Goal: Information Seeking & Learning: Learn about a topic

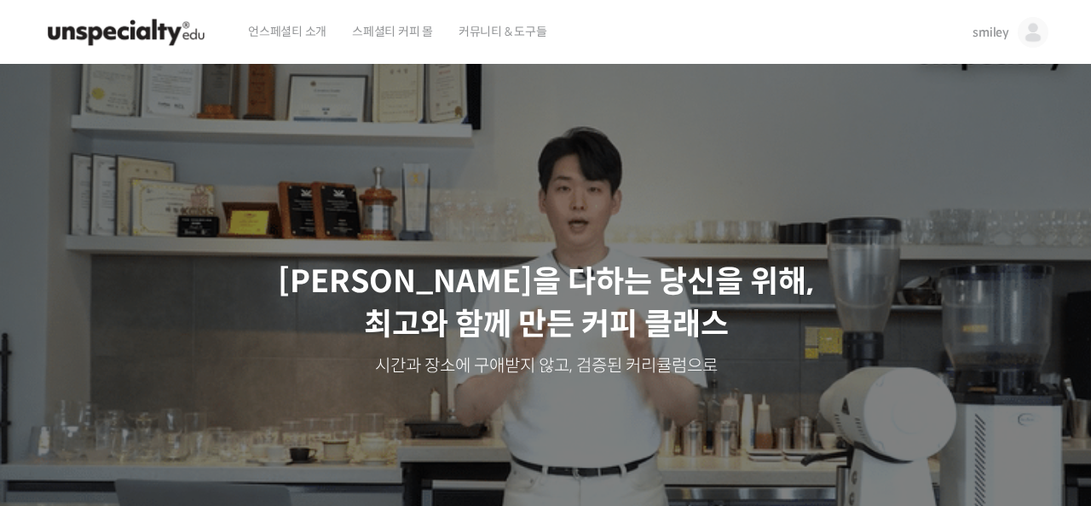
click at [1038, 30] on img at bounding box center [1033, 32] width 31 height 31
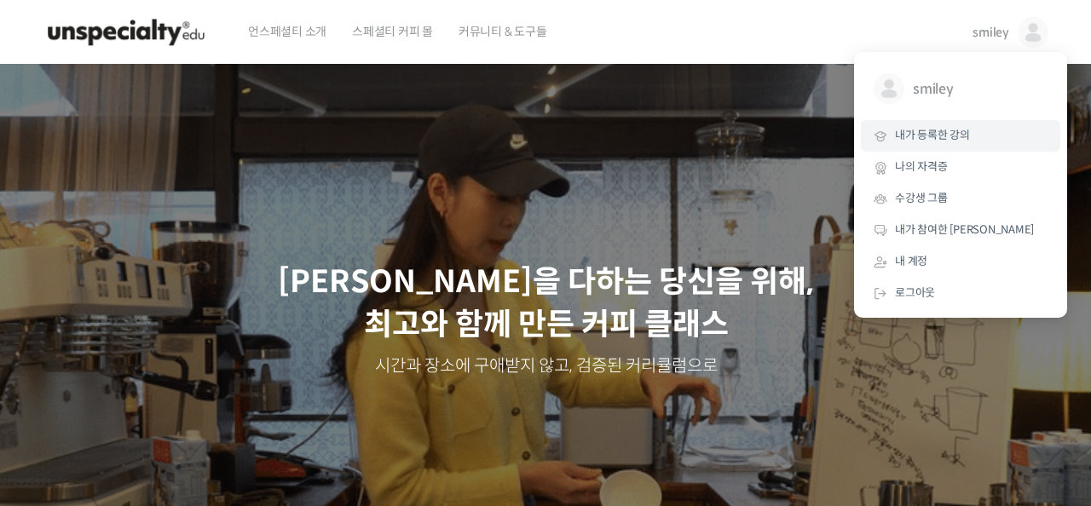
click at [923, 141] on span "내가 등록한 강의" at bounding box center [932, 135] width 75 height 14
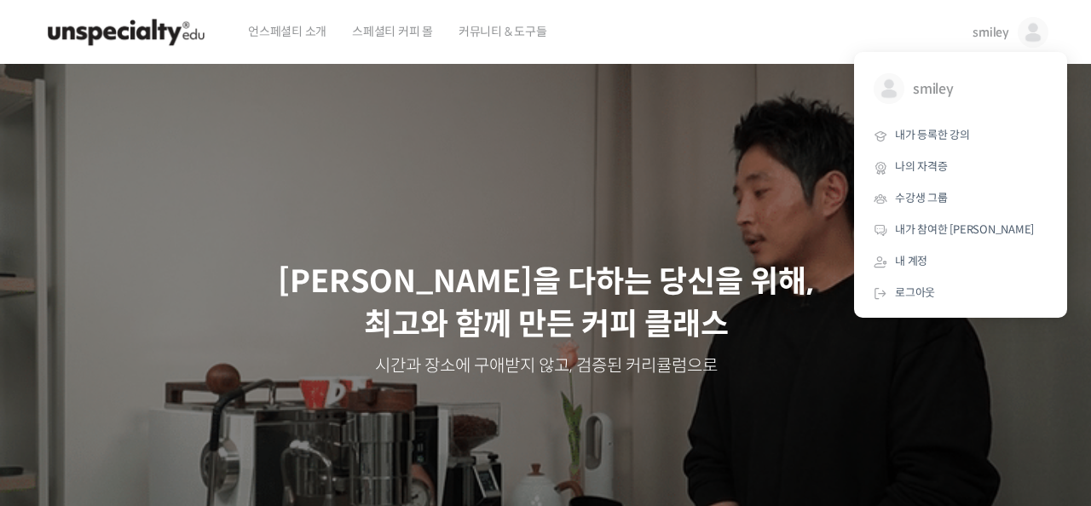
click at [639, 39] on div "언스페셜티 소개 스페셜티 커피 몰 커뮤니티 & 도구들" at bounding box center [594, 32] width 719 height 65
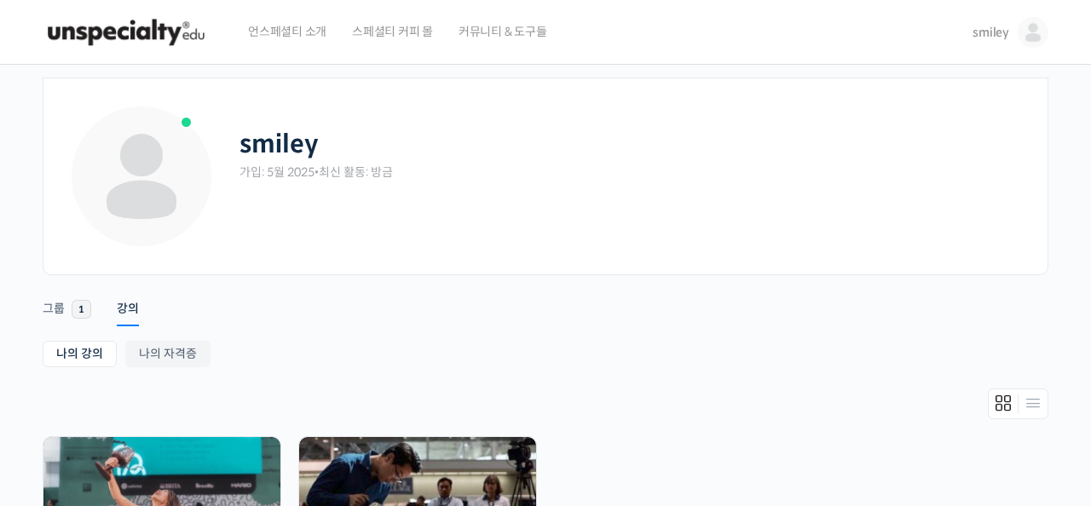
scroll to position [321, 0]
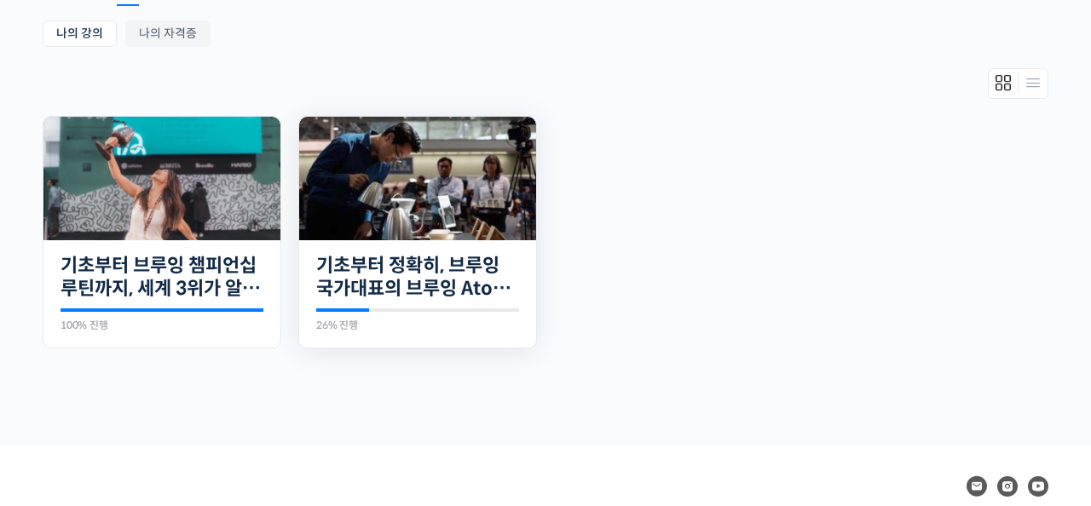
click at [430, 196] on img at bounding box center [417, 179] width 237 height 124
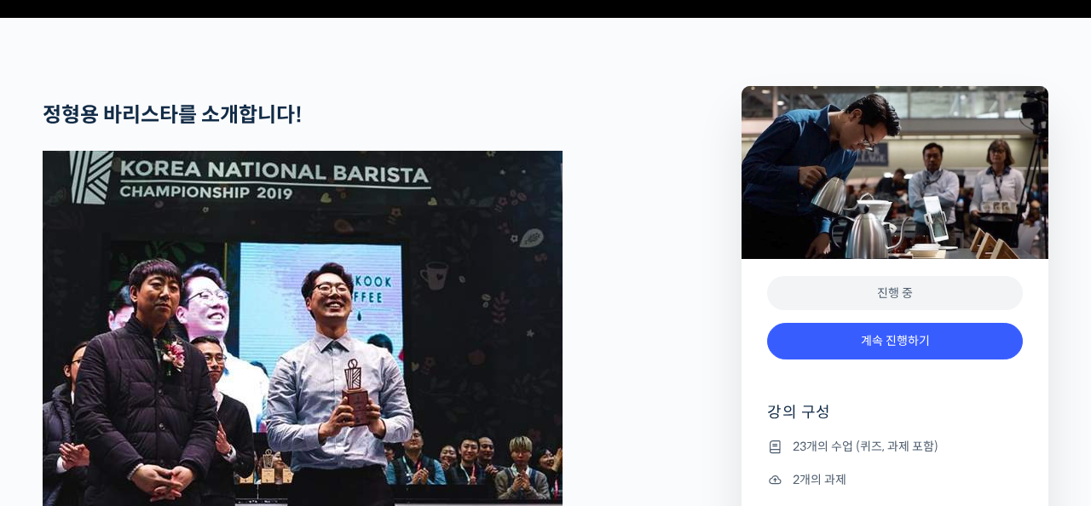
scroll to position [641, 0]
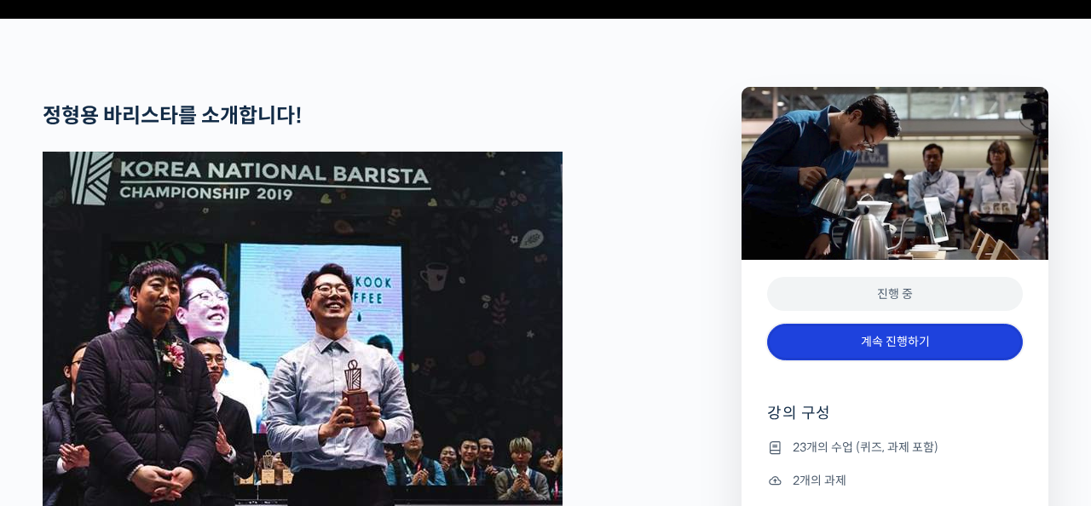
click at [836, 361] on link "계속 진행하기" at bounding box center [895, 342] width 256 height 37
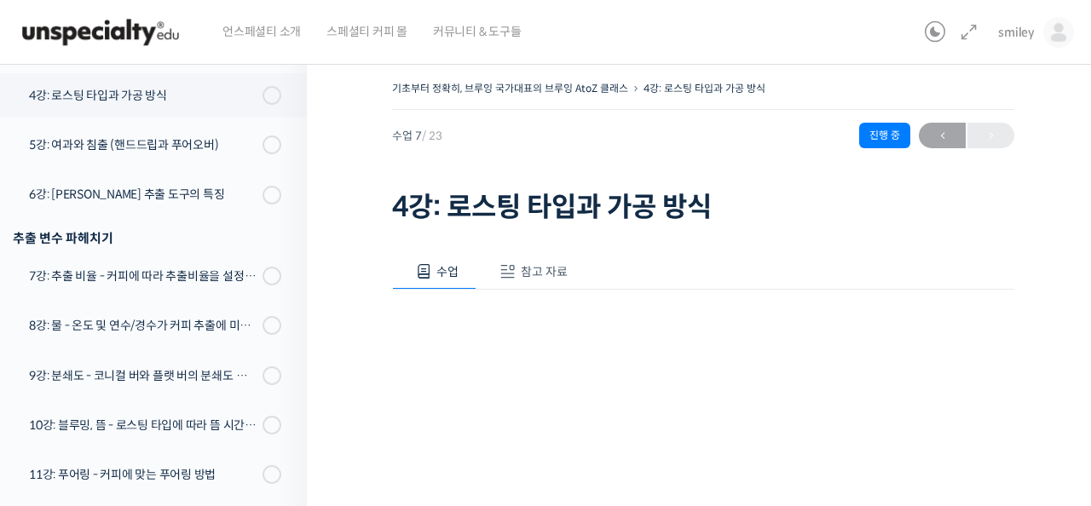
scroll to position [586, 0]
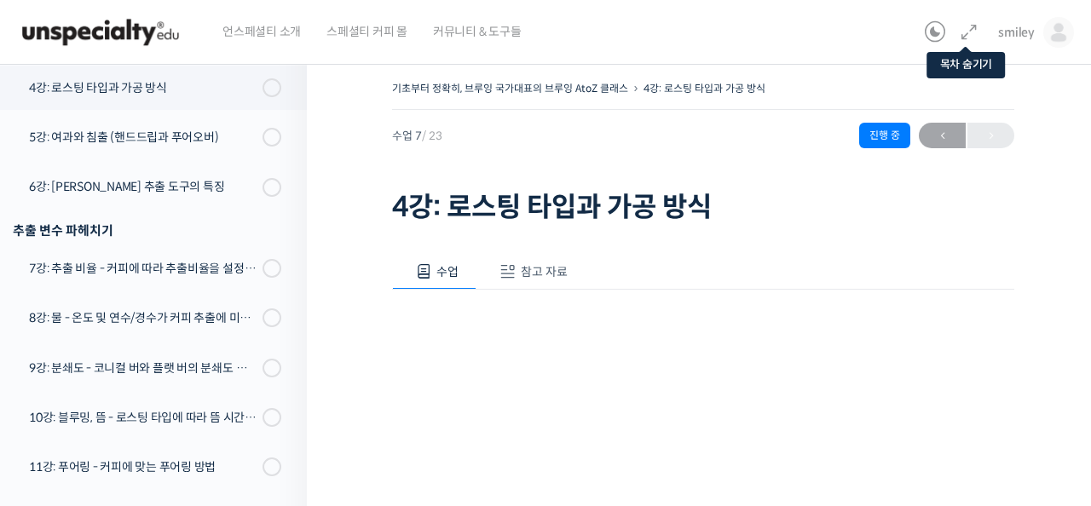
click at [972, 35] on icon at bounding box center [969, 32] width 20 height 20
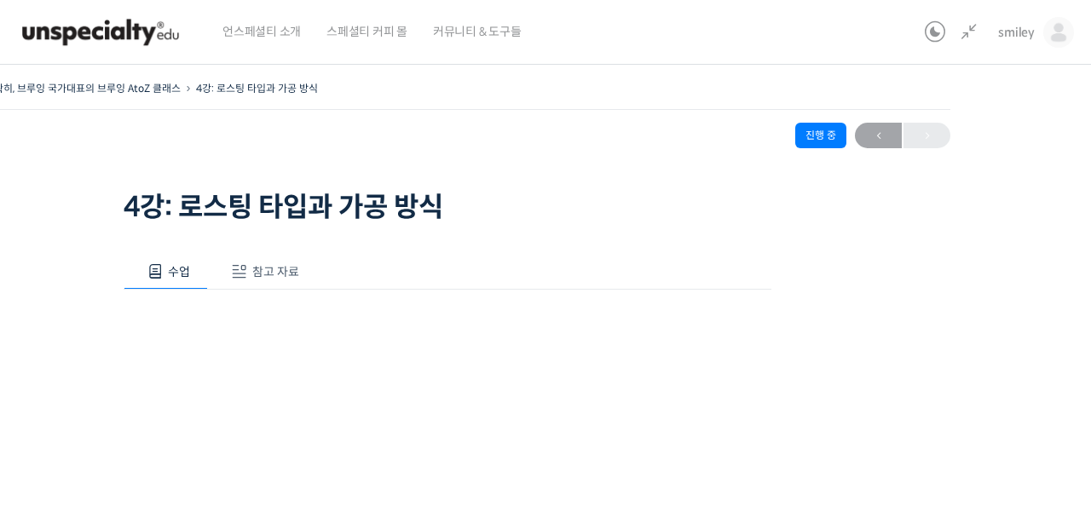
click at [927, 386] on div "기초부터 정확히, 브루잉 국가대표의 브루잉 AtoZ 클래스 4강: 로스팅 타입과 가공 방식 진행 중 수업 7 / 23 진행 중 ← 이전 4강:…" at bounding box center [448, 470] width 1134 height 787
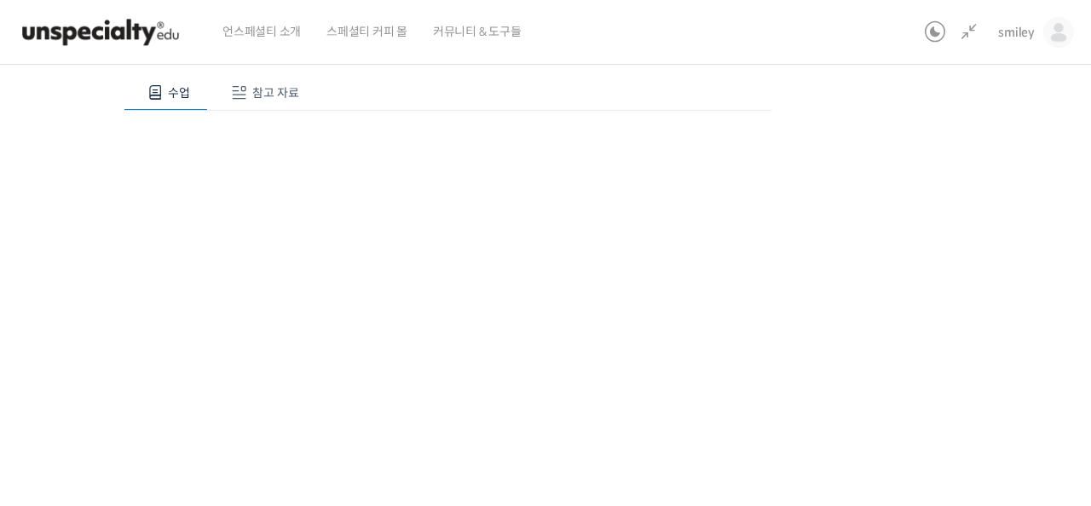
scroll to position [223, 0]
click at [855, 426] on div "기초부터 정확히, 브루잉 국가대표의 브루잉 AtoZ 클래스 4강: 로스팅 타입과 가공 방식 진행 중 수업 7 / 23 진행 중 ← 이전 4강:…" at bounding box center [448, 246] width 1134 height 787
click at [945, 297] on div "기초부터 정확히, 브루잉 국가대표의 브루잉 AtoZ 클래스 4강: 로스팅 타입과 가공 방식 진행 중 수업 7 / 23 진행 중 ← 이전 4강:…" at bounding box center [448, 246] width 1134 height 787
click at [966, 309] on div "기초부터 정확히, 브루잉 국가대표의 브루잉 AtoZ 클래스 4강: 로스팅 타입과 가공 방식 진행 중 수업 7 / 23 진행 중 ← 이전 4강:…" at bounding box center [448, 246] width 1134 height 787
click at [958, 309] on div "기초부터 정확히, 브루잉 국가대표의 브루잉 AtoZ 클래스 4강: 로스팅 타입과 가공 방식 진행 중 수업 7 / 23 진행 중 ← 이전 4강:…" at bounding box center [448, 246] width 1134 height 787
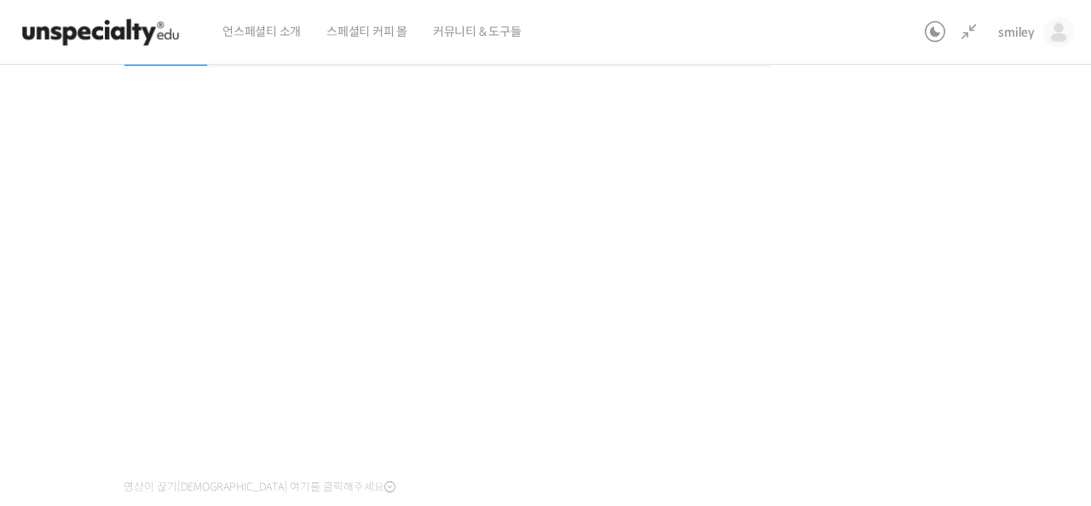
click at [892, 399] on div "기초부터 정확히, 브루잉 국가대표의 브루잉 AtoZ 클래스 4강: 로스팅 타입과 가공 방식 진행 중 수업 7 / 23 진행 중 ← 이전 4강:…" at bounding box center [448, 246] width 1134 height 787
click at [892, 295] on div "기초부터 정확히, 브루잉 국가대표의 브루잉 AtoZ 클래스 4강: 로스팅 타입과 가공 방식 진행 중 수업 7 / 23 진행 중 ← 이전 4강:…" at bounding box center [448, 246] width 1134 height 787
click at [847, 431] on div "기초부터 정확히, 브루잉 국가대표의 브루잉 AtoZ 클래스 4강: 로스팅 타입과 가공 방식 진행 중 수업 7 / 23 진행 중 ← 이전 4강:…" at bounding box center [448, 246] width 1134 height 787
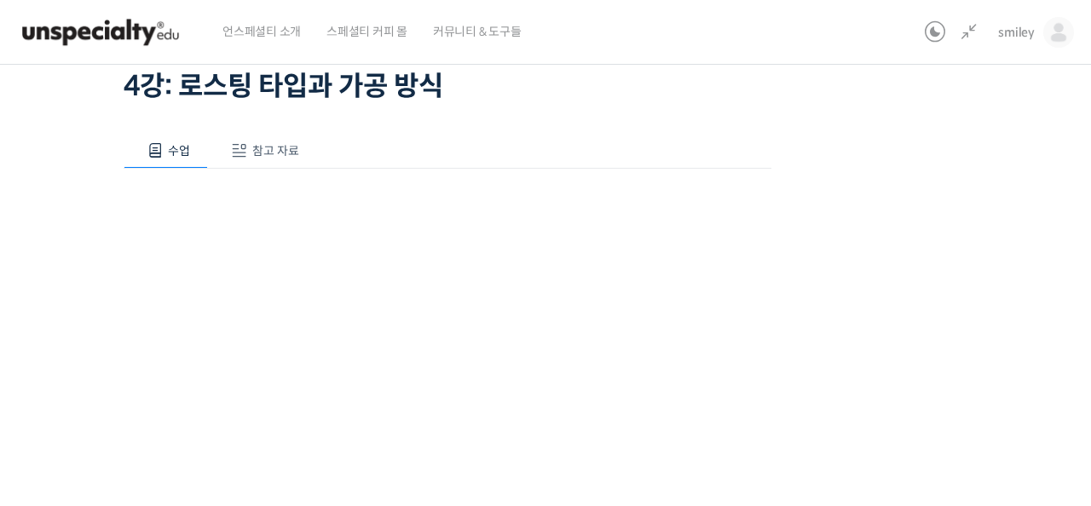
click at [874, 168] on div "기초부터 정확히, 브루잉 국가대표의 브루잉 AtoZ 클래스 4강: 로스팅 타입과 가공 방식 진행 중 수업 7 / 23 진행 중 ← 이전 4강:…" at bounding box center [448, 349] width 1134 height 787
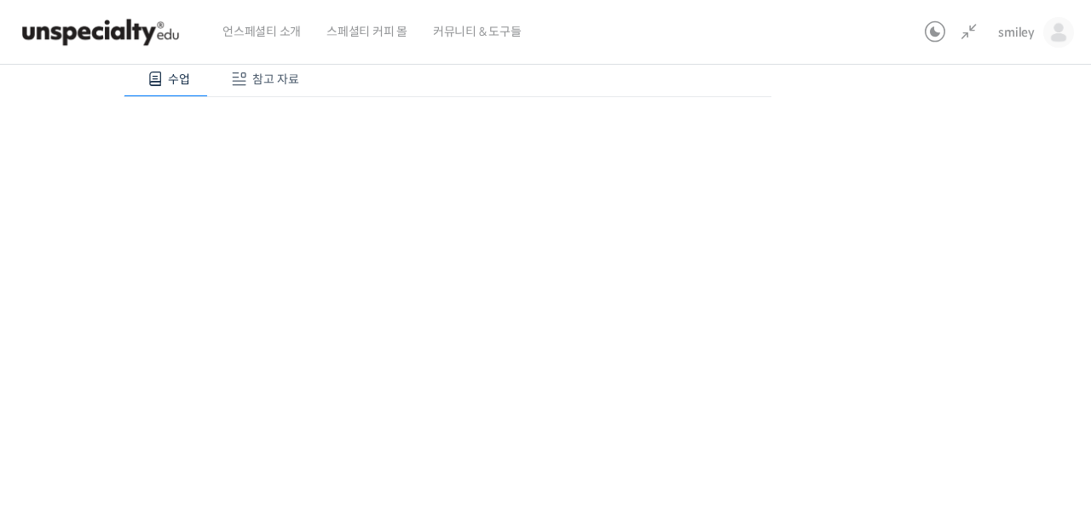
scroll to position [202, 0]
